Goal: Task Accomplishment & Management: Use online tool/utility

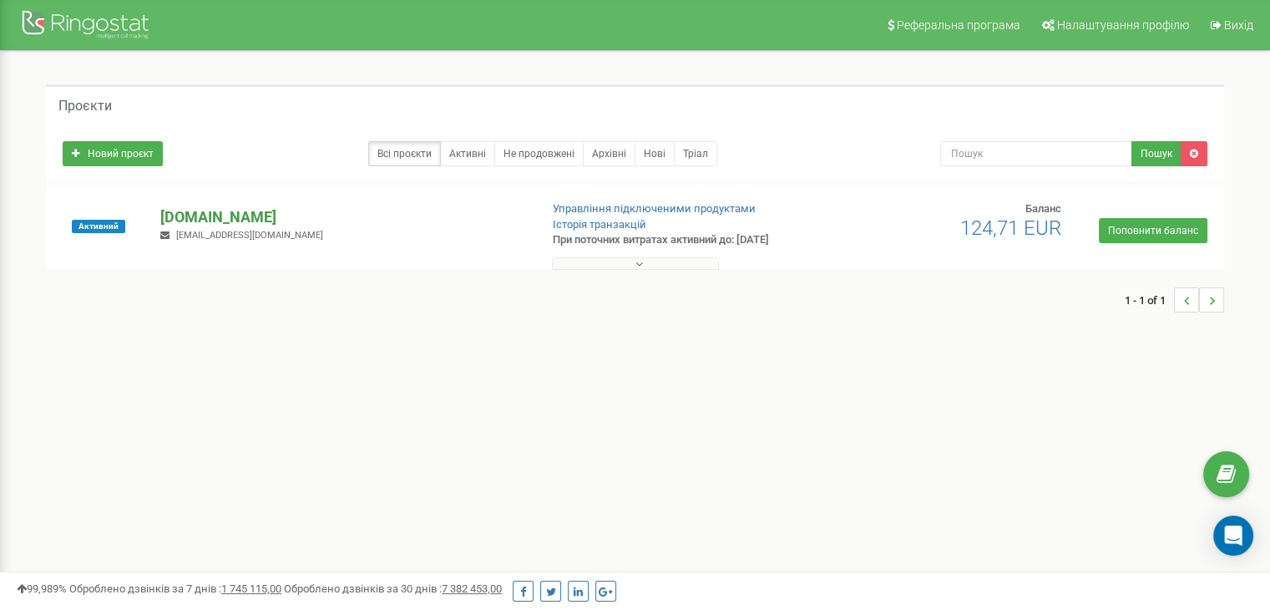
click at [183, 213] on p "[DOMAIN_NAME]" at bounding box center [342, 217] width 365 height 22
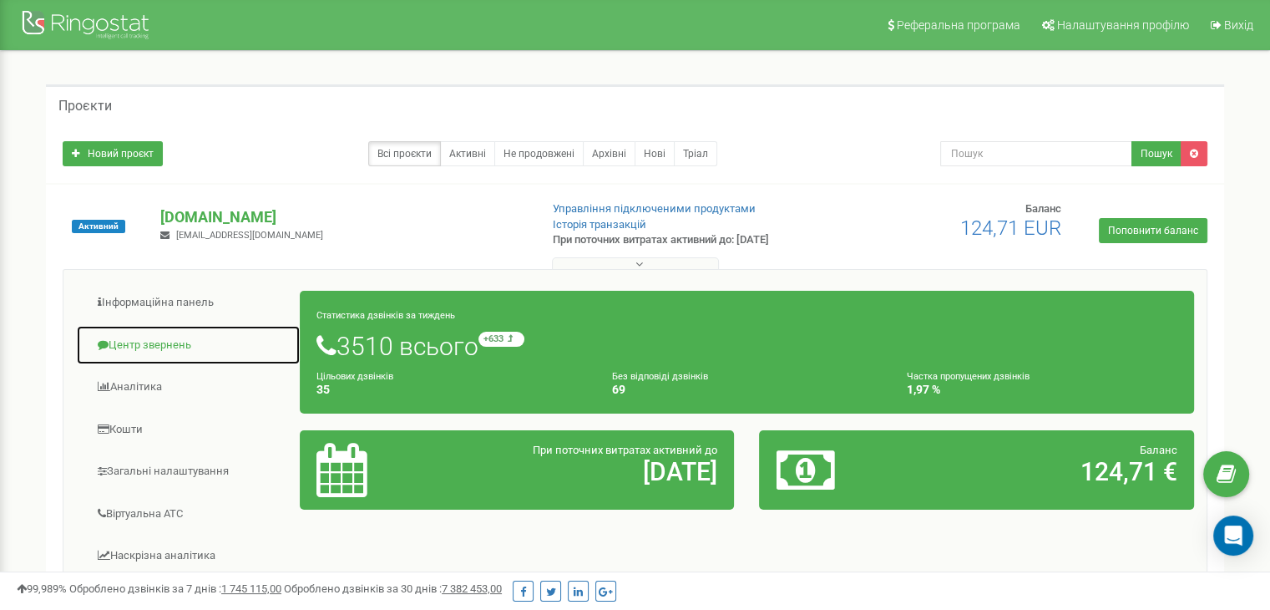
click at [150, 351] on link "Центр звернень" at bounding box center [188, 345] width 225 height 41
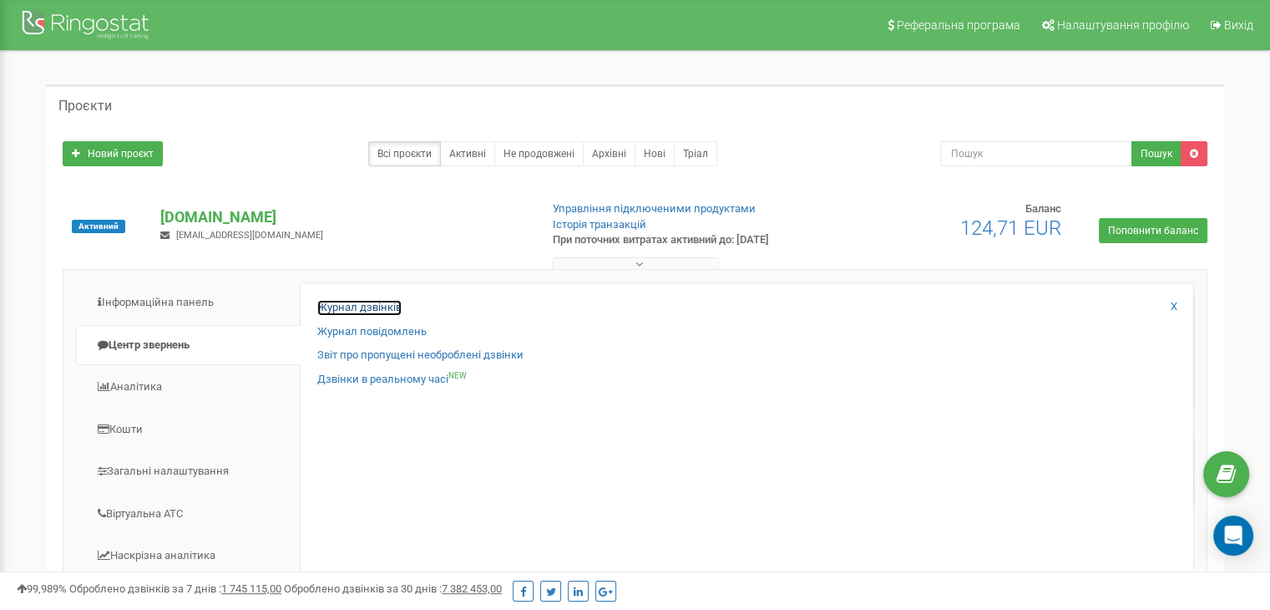
click at [378, 300] on link "Журнал дзвінків" at bounding box center [359, 308] width 84 height 16
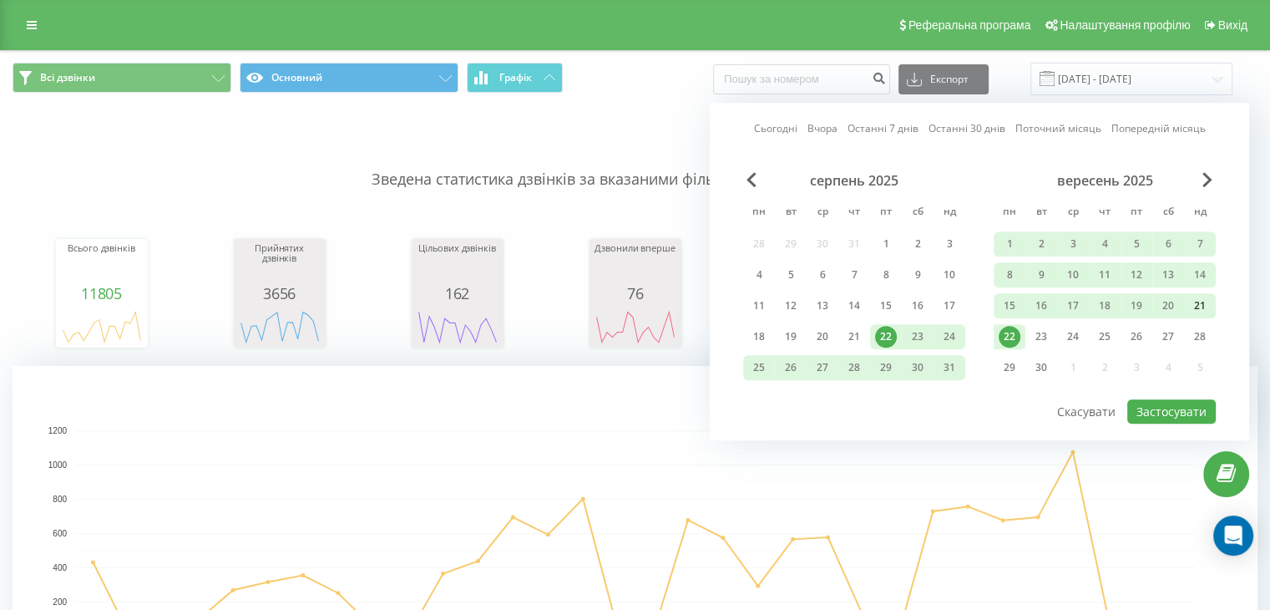
click at [1189, 297] on div "21" at bounding box center [1200, 306] width 22 height 22
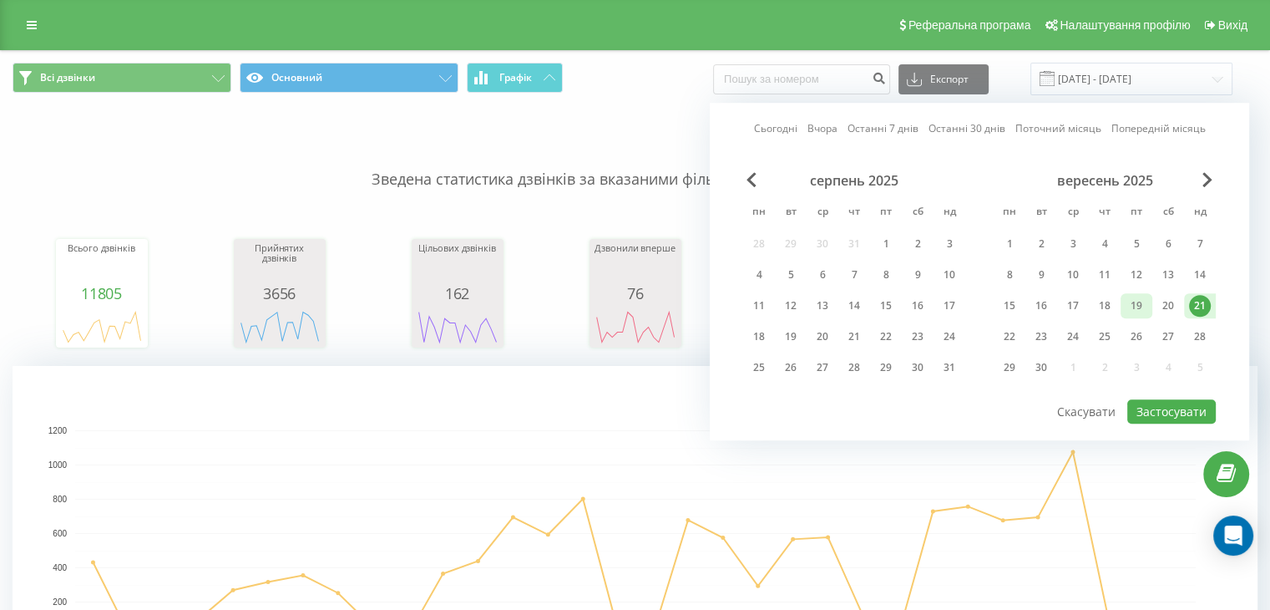
click at [1138, 312] on div "19" at bounding box center [1137, 306] width 22 height 22
click at [1166, 418] on button "Застосувати" at bounding box center [1172, 411] width 89 height 24
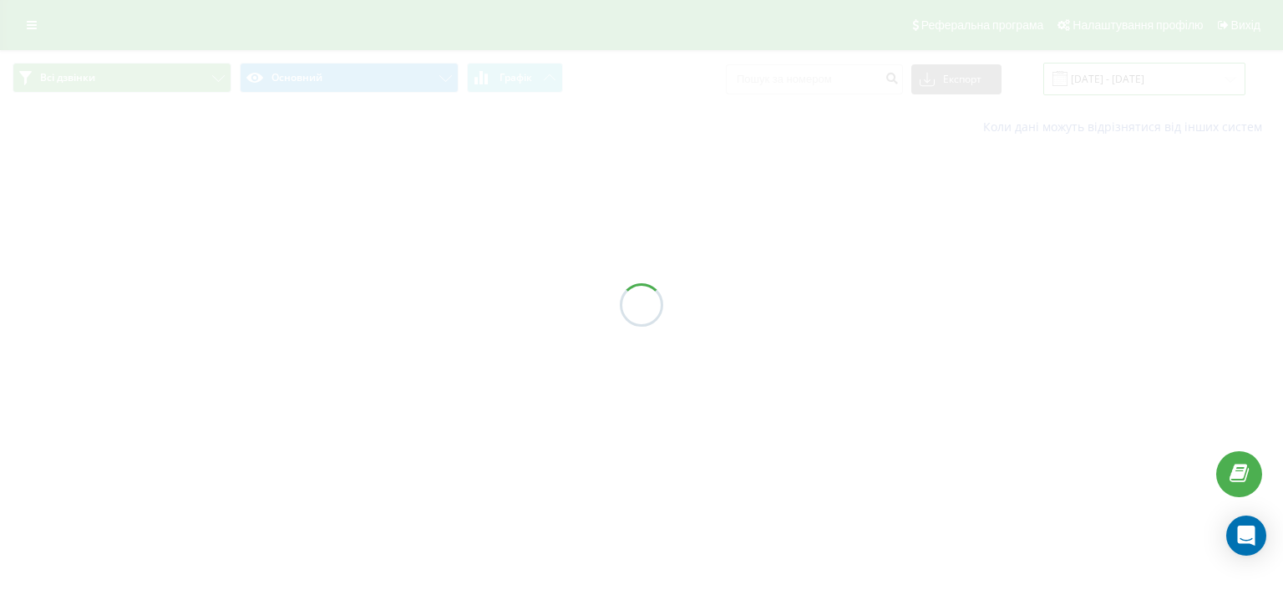
click at [1148, 69] on input "[DATE] - [DATE]" at bounding box center [1144, 79] width 202 height 33
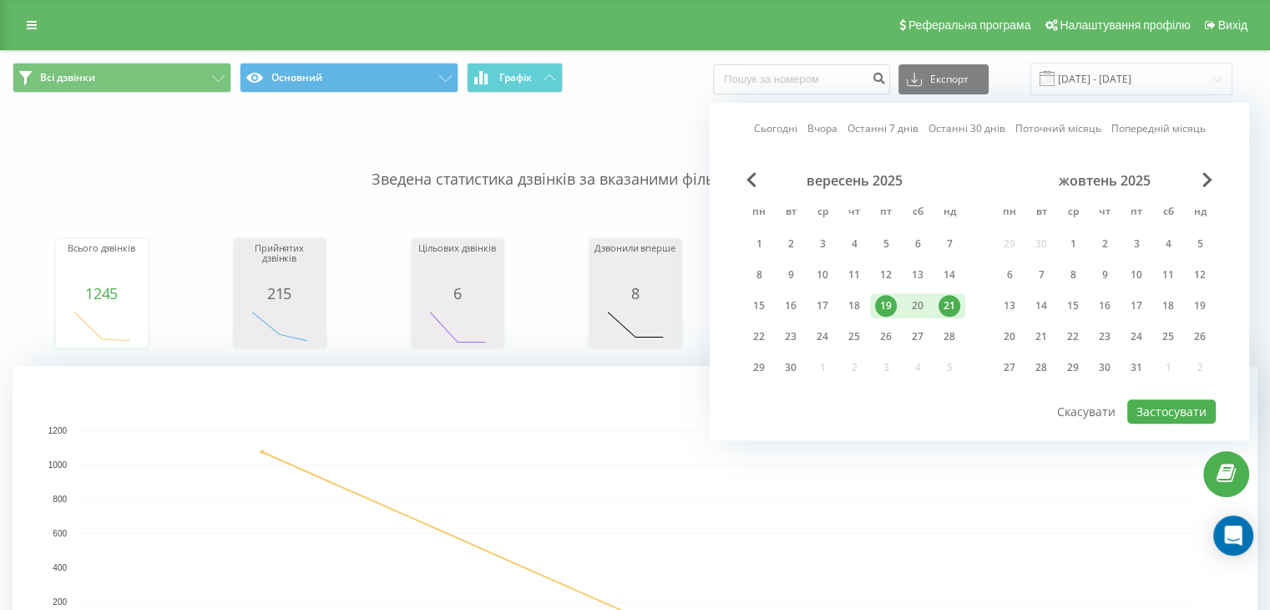
click at [890, 304] on div "19" at bounding box center [886, 306] width 22 height 22
click at [1193, 408] on button "Застосувати" at bounding box center [1172, 411] width 89 height 24
type input "[DATE] - [DATE]"
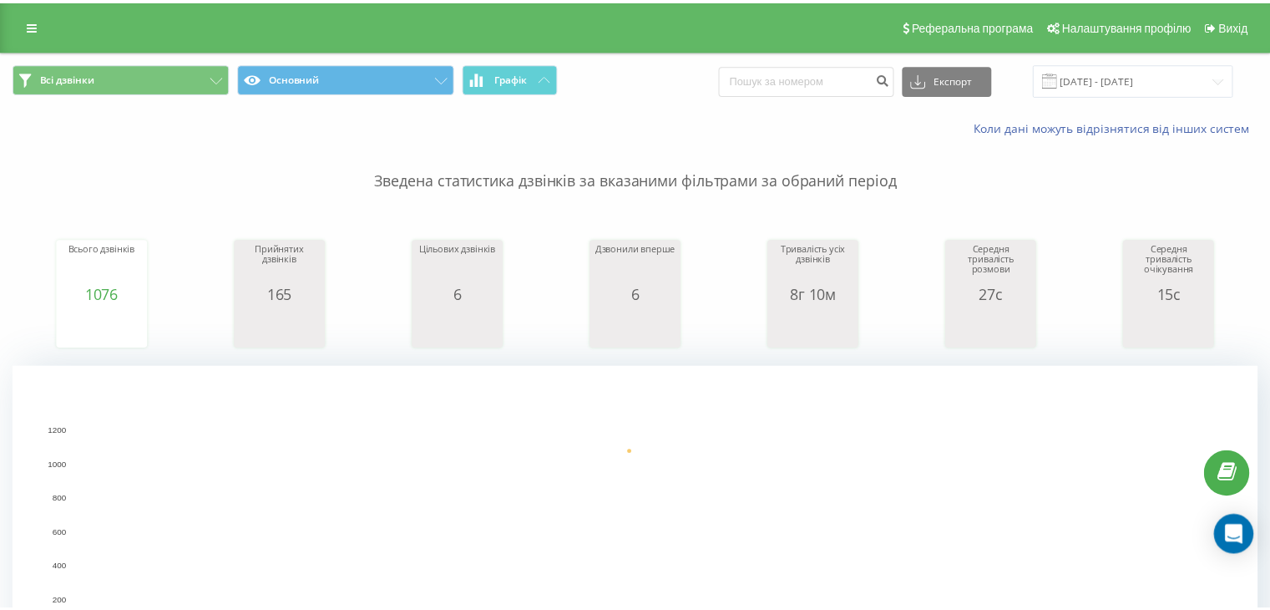
scroll to position [278, 0]
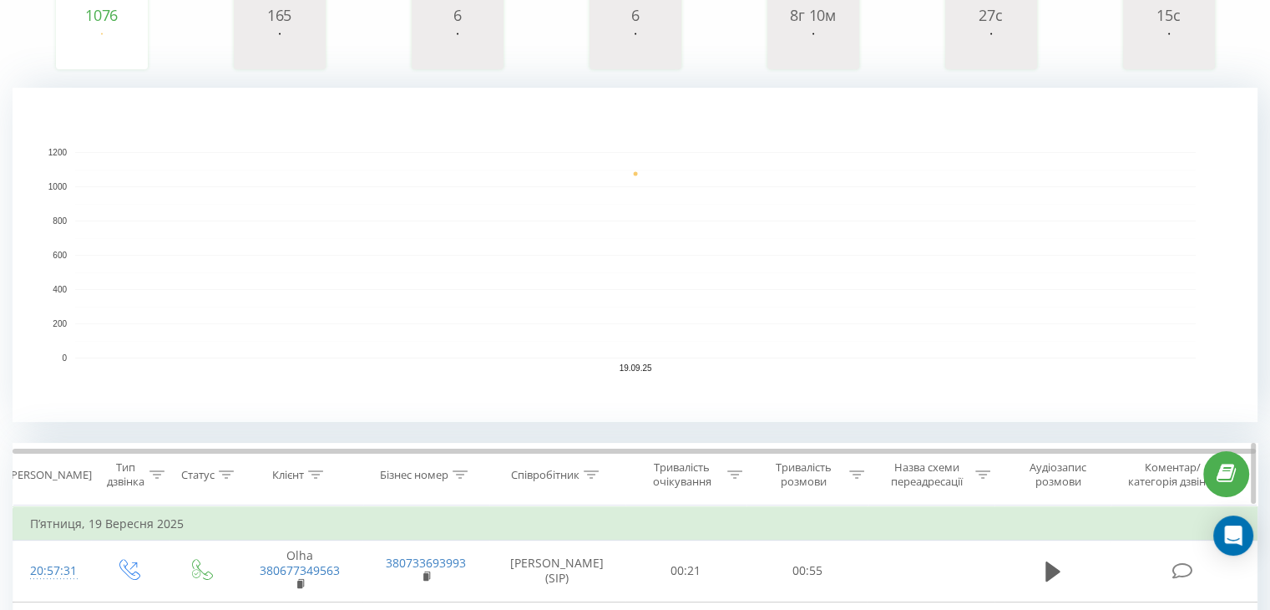
click at [598, 468] on div at bounding box center [591, 475] width 15 height 14
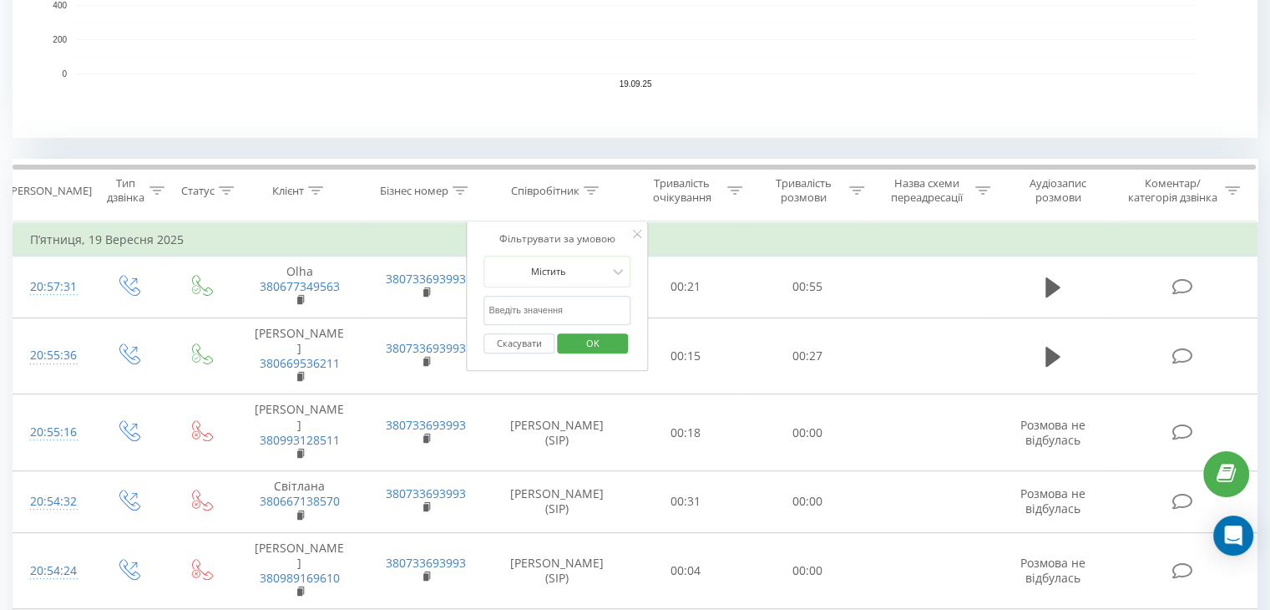
scroll to position [556, 0]
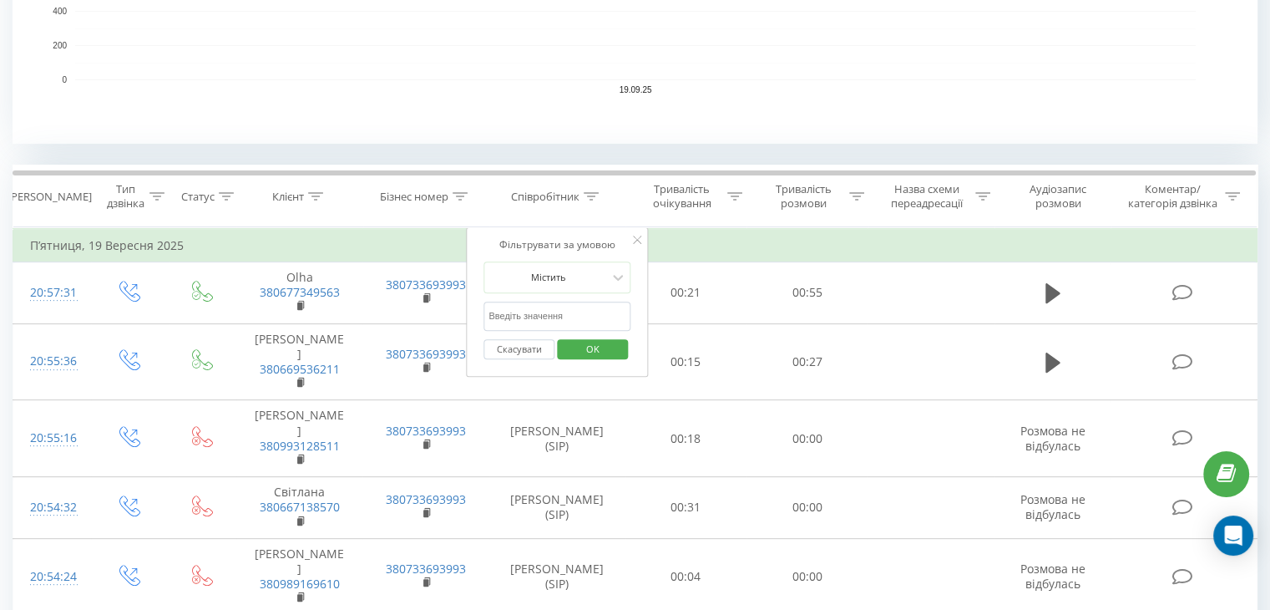
click at [561, 332] on div "Скасувати OK" at bounding box center [557, 350] width 147 height 38
click at [560, 317] on input "text" at bounding box center [557, 316] width 147 height 29
type input "f"
type input "[PERSON_NAME]"
click at [587, 342] on span "OK" at bounding box center [593, 349] width 47 height 26
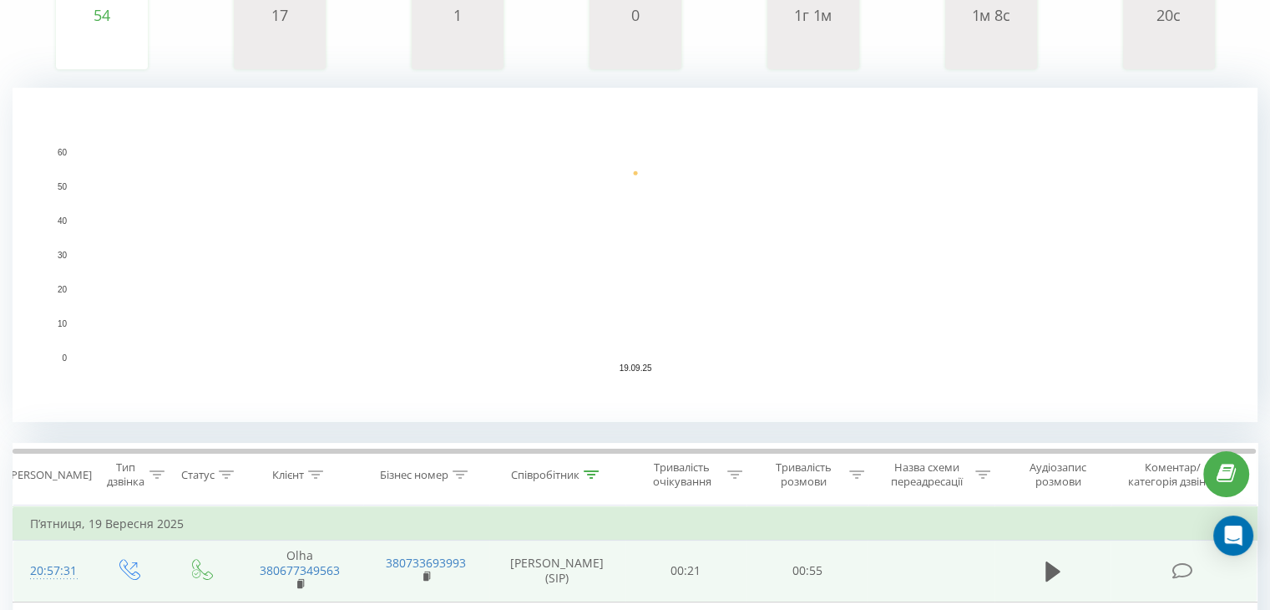
scroll to position [556, 0]
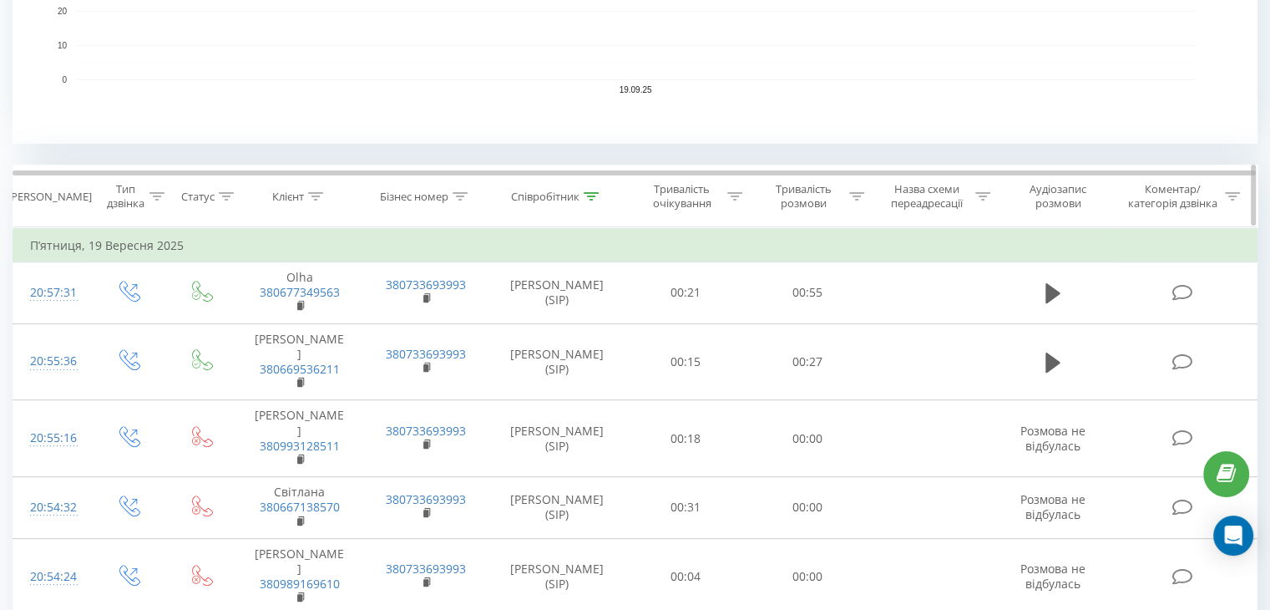
click at [856, 195] on icon at bounding box center [856, 196] width 15 height 8
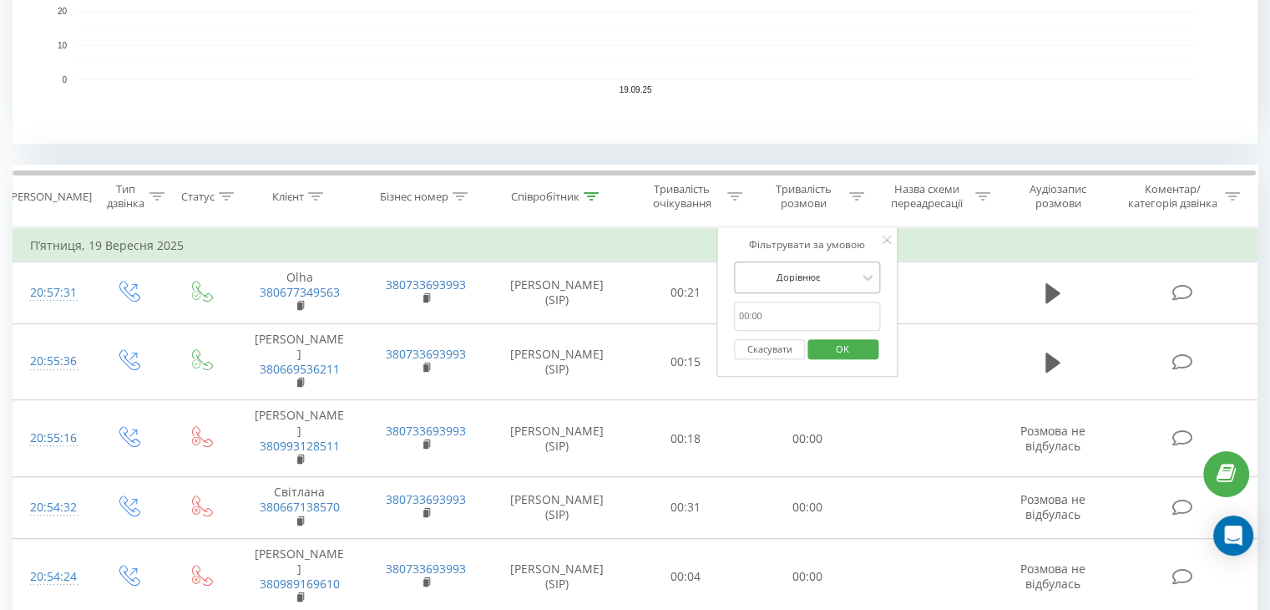
click at [844, 271] on div at bounding box center [798, 277] width 119 height 16
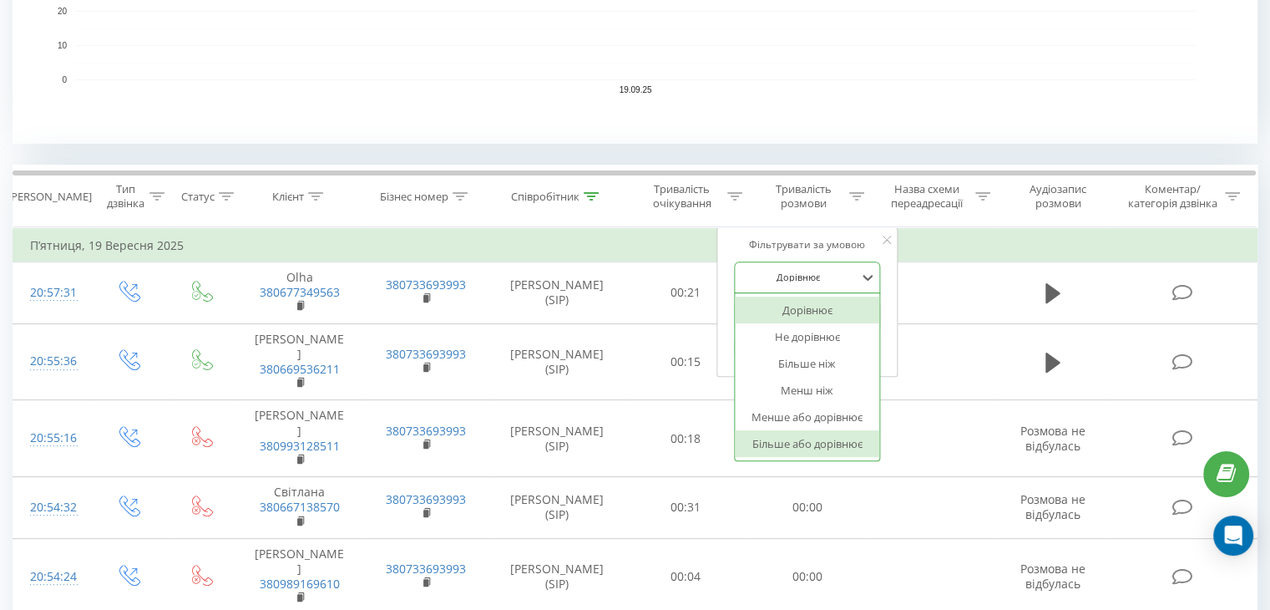
click at [801, 439] on div "Більше або дорівнює" at bounding box center [807, 443] width 145 height 27
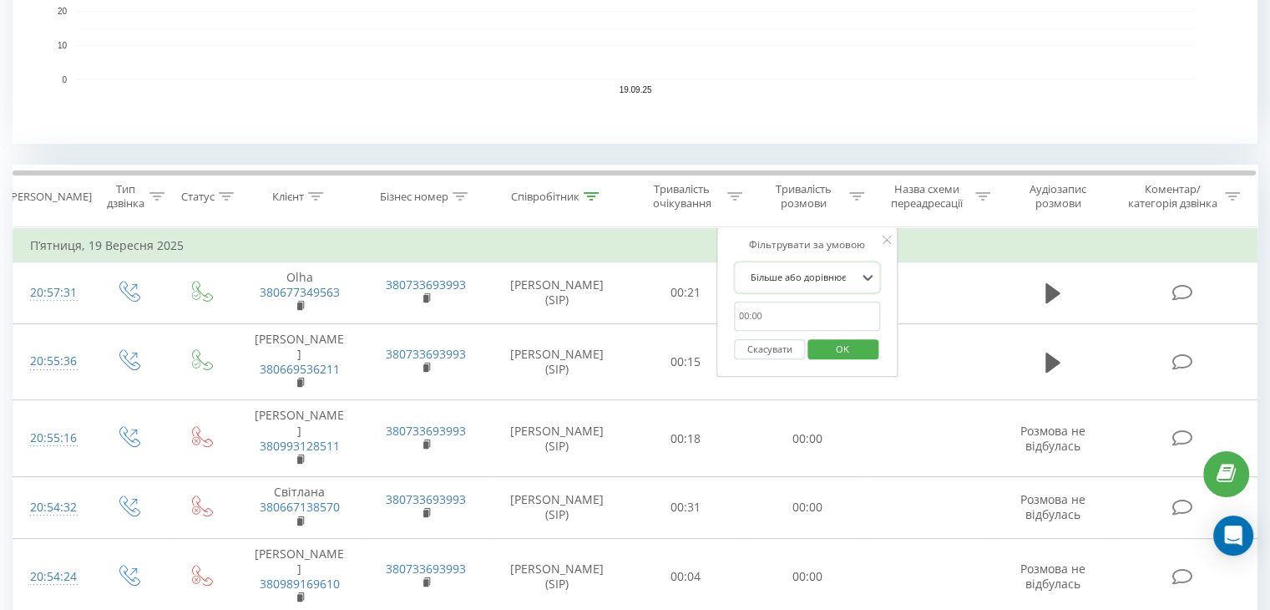
click at [799, 316] on input "text" at bounding box center [807, 316] width 147 height 29
type input "30"
click at [825, 351] on span "OK" at bounding box center [842, 349] width 47 height 26
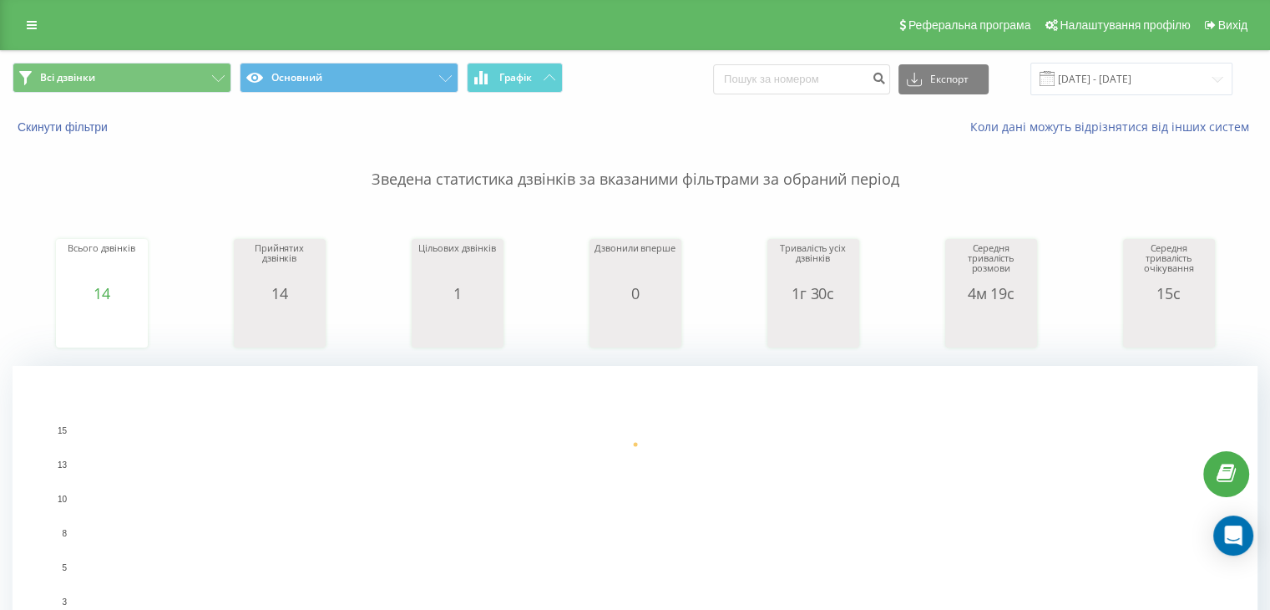
scroll to position [556, 0]
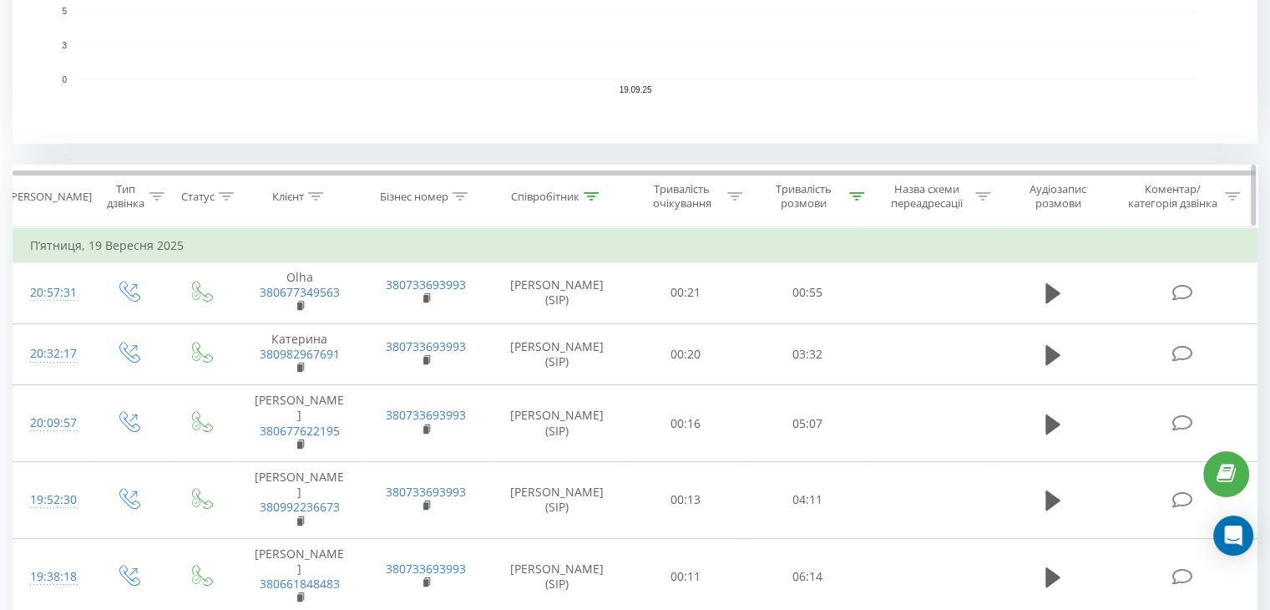
click at [592, 183] on th "Співробітник" at bounding box center [557, 196] width 136 height 62
click at [591, 194] on icon at bounding box center [591, 196] width 15 height 8
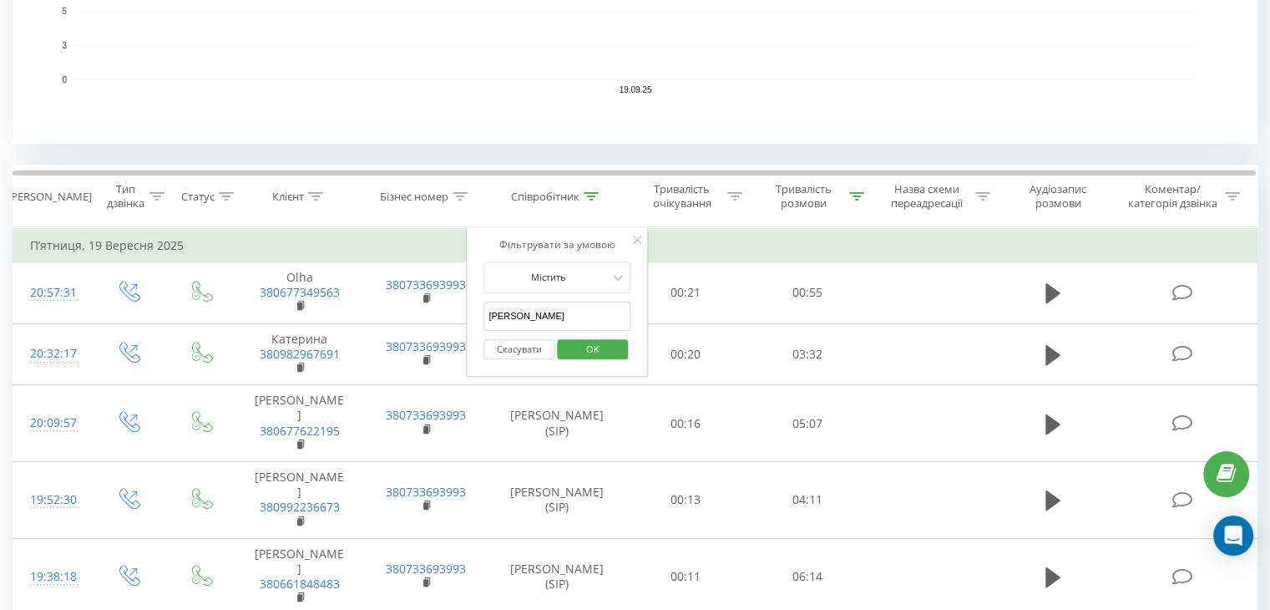
click at [599, 314] on input "[PERSON_NAME]" at bounding box center [557, 316] width 147 height 29
type input "[PERSON_NAME]"
click at [591, 342] on span "OK" at bounding box center [593, 349] width 47 height 26
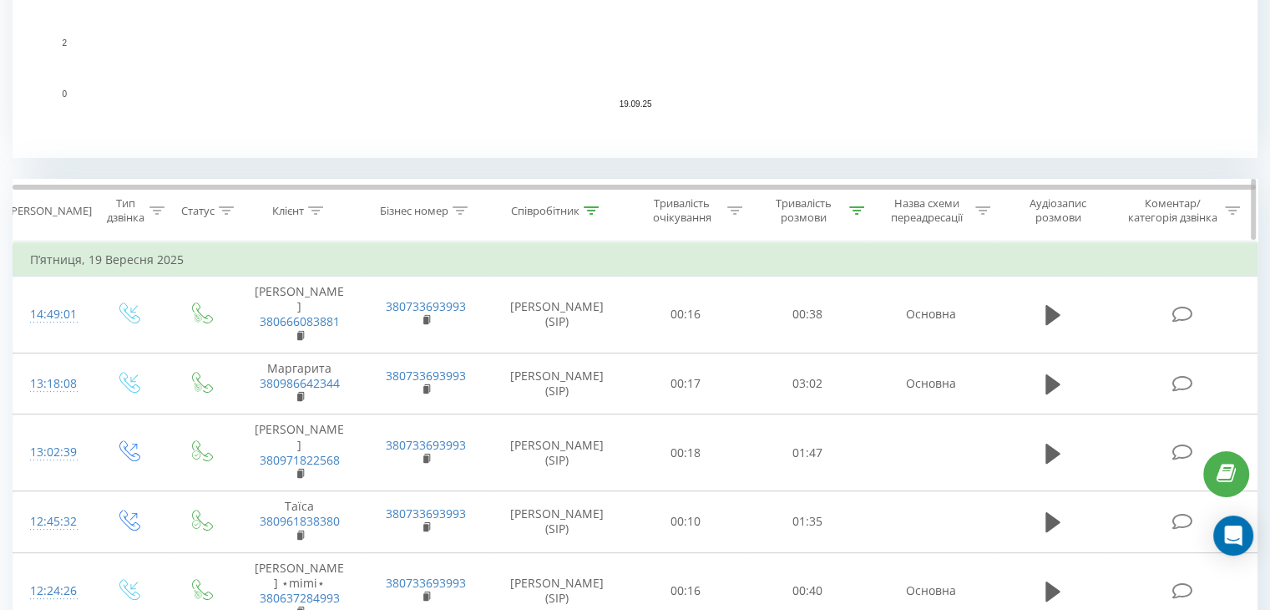
scroll to position [556, 0]
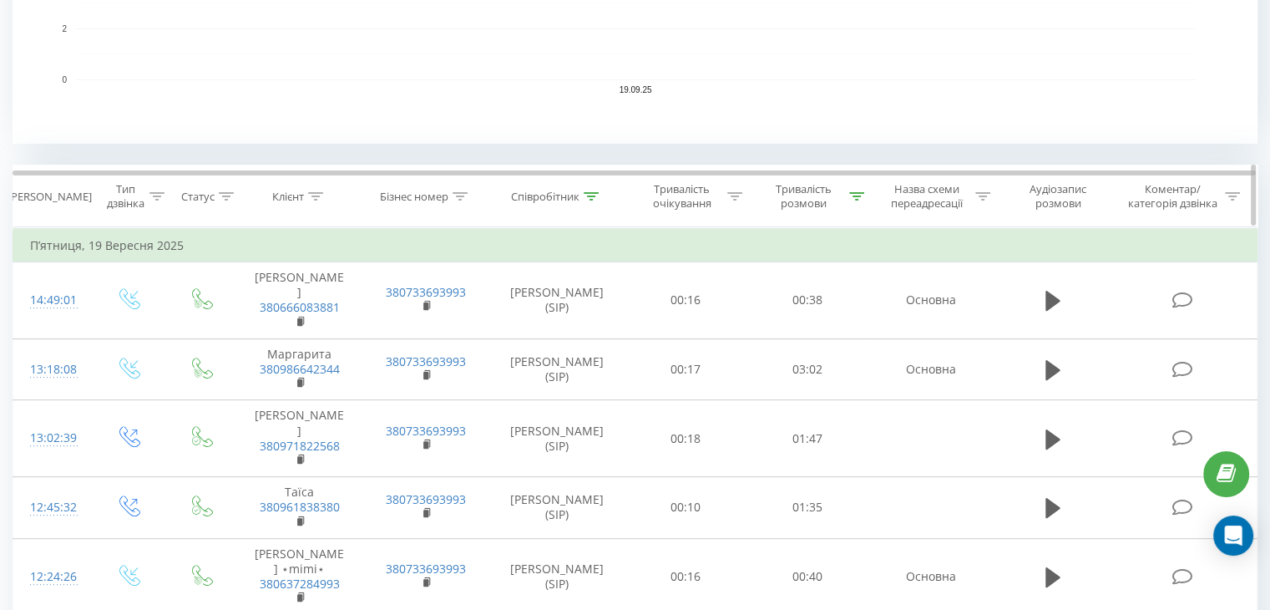
click at [861, 197] on icon at bounding box center [856, 196] width 15 height 8
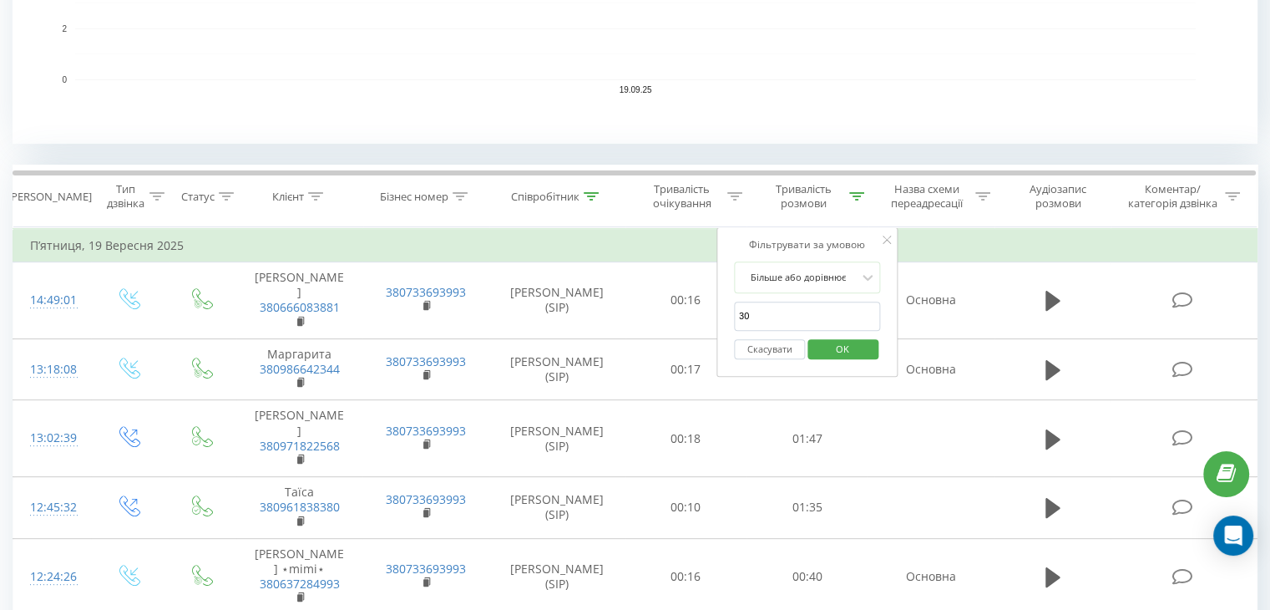
click at [805, 318] on input "30" at bounding box center [807, 316] width 147 height 29
click at [819, 345] on button "OK" at bounding box center [843, 349] width 71 height 21
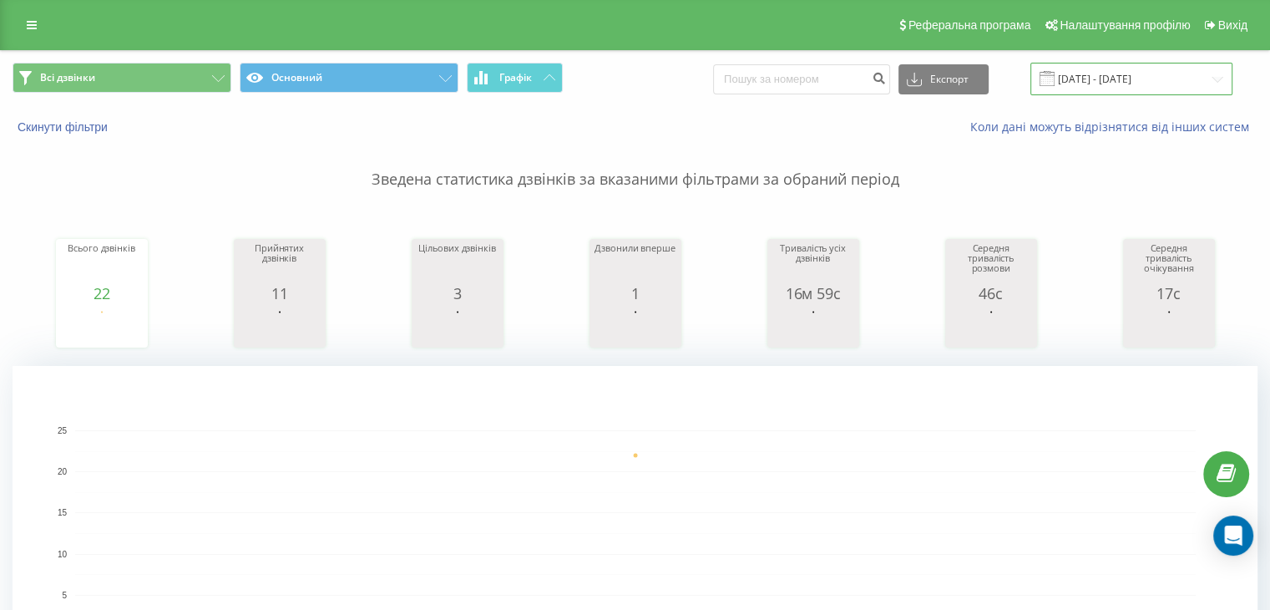
click at [1116, 74] on input "[DATE] - [DATE]" at bounding box center [1132, 79] width 202 height 33
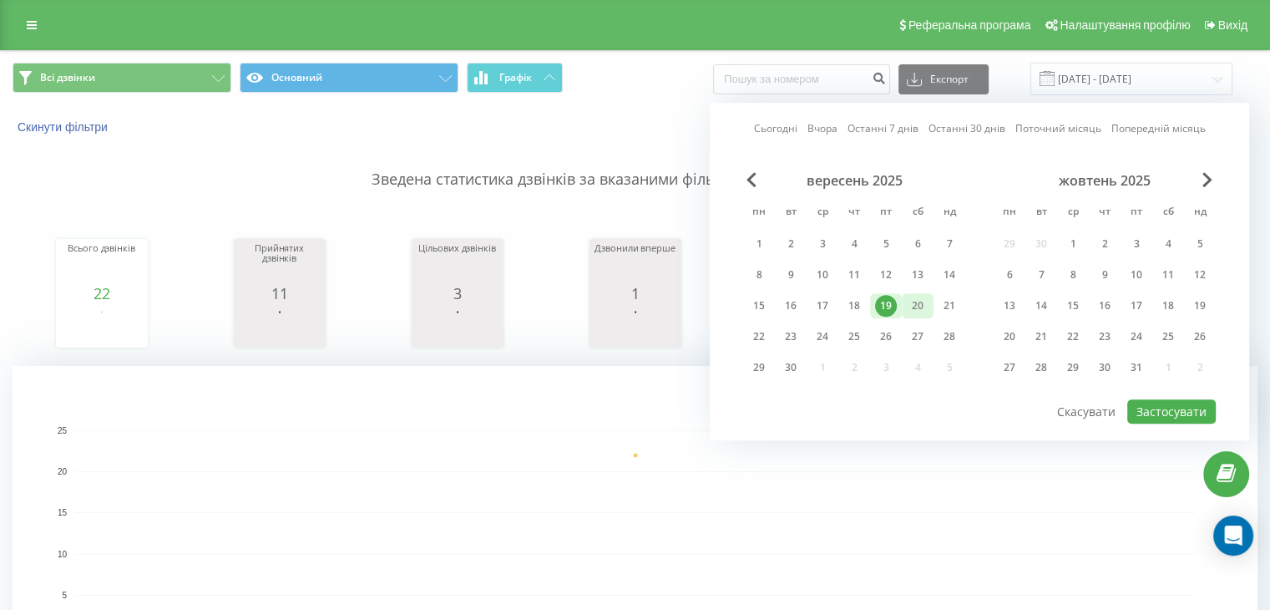
click at [914, 295] on div "20" at bounding box center [918, 306] width 22 height 22
click at [1153, 410] on button "Застосувати" at bounding box center [1172, 411] width 89 height 24
type input "[DATE] - [DATE]"
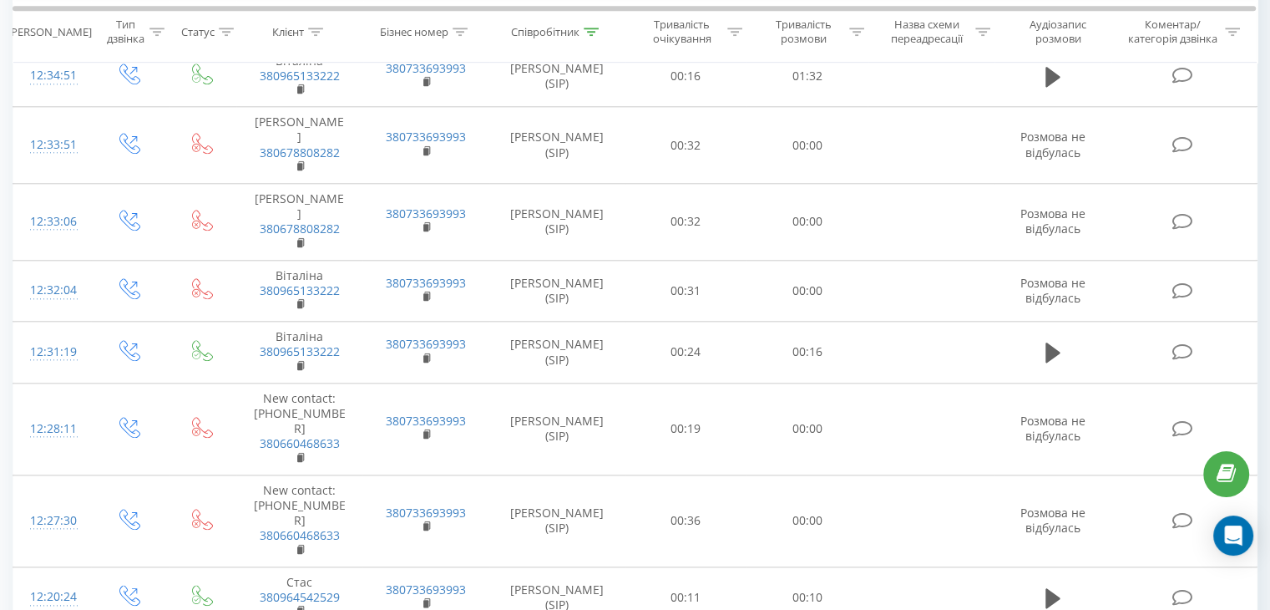
scroll to position [1881, 0]
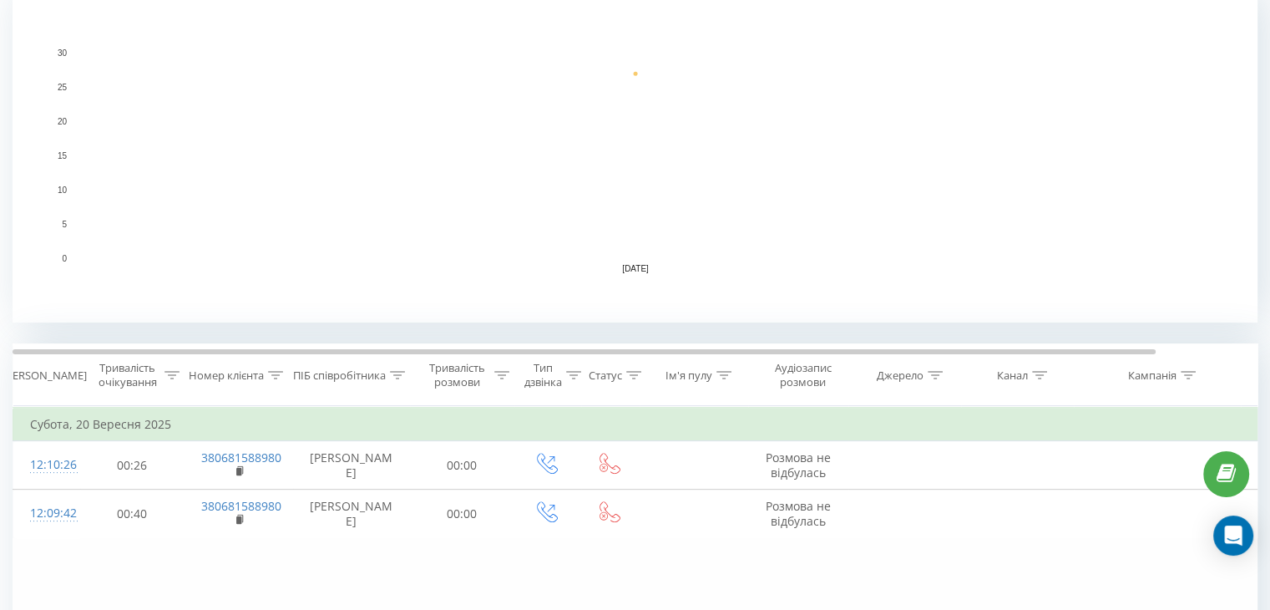
scroll to position [611, 0]
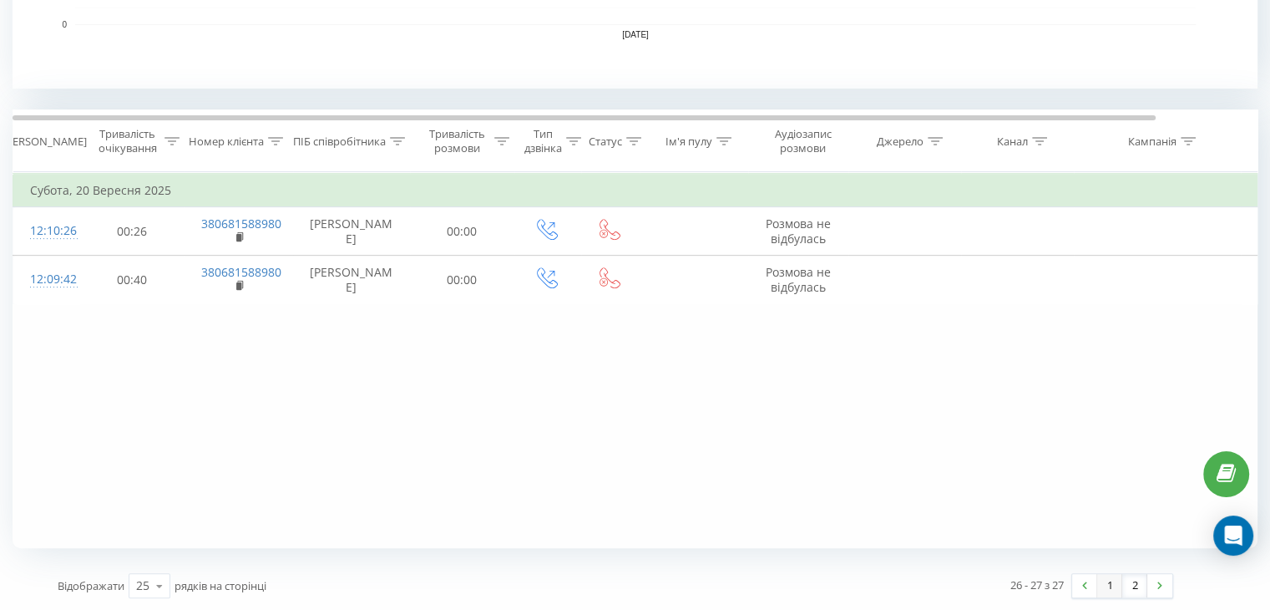
click at [1103, 589] on link "1" at bounding box center [1110, 585] width 25 height 23
